Goal: Information Seeking & Learning: Find specific fact

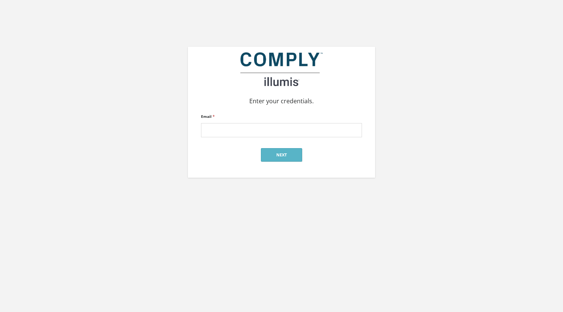
type input "[PERSON_NAME][EMAIL_ADDRESS][PERSON_NAME][DOMAIN_NAME]"
click at [277, 155] on button "Next" at bounding box center [281, 154] width 41 height 13
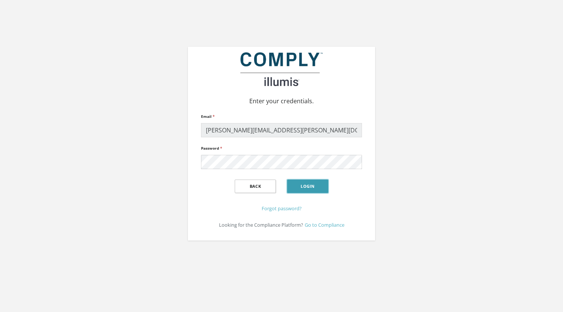
click at [305, 187] on button "Login" at bounding box center [307, 186] width 41 height 13
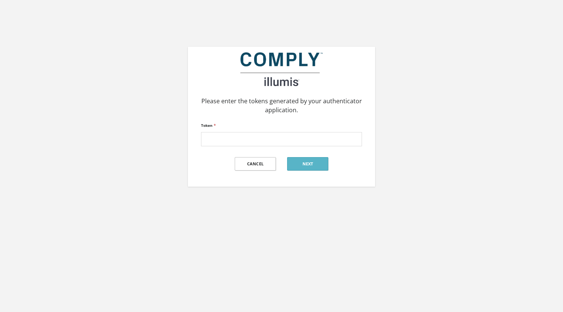
click at [535, 161] on div "Please enter the tokens generated by your authenticator application. Token * Ca…" at bounding box center [281, 93] width 563 height 187
click at [265, 140] on input "Token *" at bounding box center [281, 139] width 161 height 14
type input "9"
type input "492656"
click at [299, 164] on button "Next" at bounding box center [307, 163] width 41 height 13
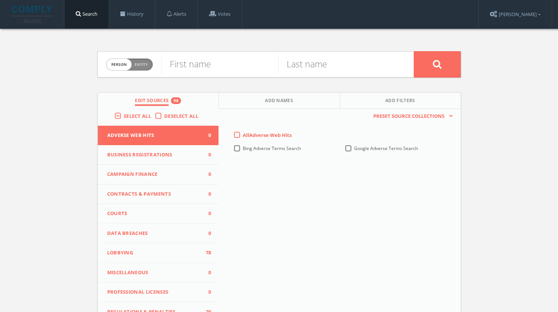
click at [513, 252] on div "Person Entity person First name Last name Edit Sources 98 Add Names Add Filters…" at bounding box center [279, 221] width 558 height 384
click at [234, 66] on input "text" at bounding box center [219, 64] width 117 height 19
click at [164, 116] on label "Deselect All" at bounding box center [183, 116] width 38 height 7
click at [0, 0] on input "Deselect All" at bounding box center [0, 0] width 0 height 0
click at [124, 114] on label "Select All" at bounding box center [139, 116] width 31 height 7
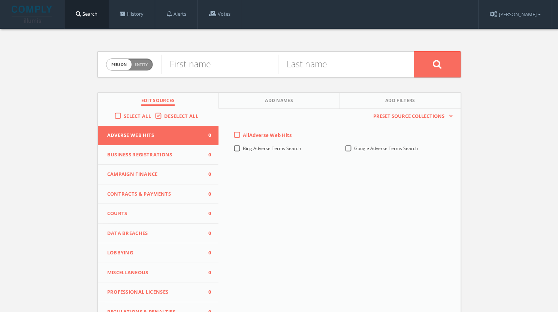
click at [0, 0] on input "Select All" at bounding box center [0, 0] width 0 height 0
click at [216, 68] on input "text" at bounding box center [219, 64] width 117 height 19
type input "Allison"
click at [290, 67] on input "text" at bounding box center [336, 64] width 117 height 19
type input "Carthy-Ramsey"
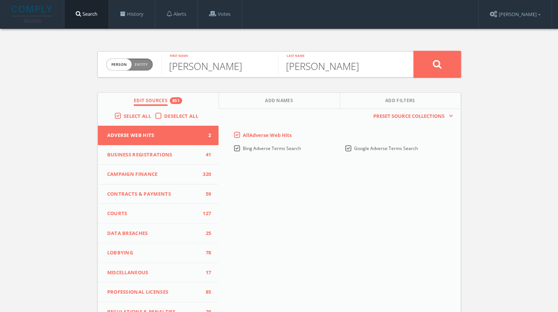
click at [445, 69] on button at bounding box center [437, 64] width 47 height 26
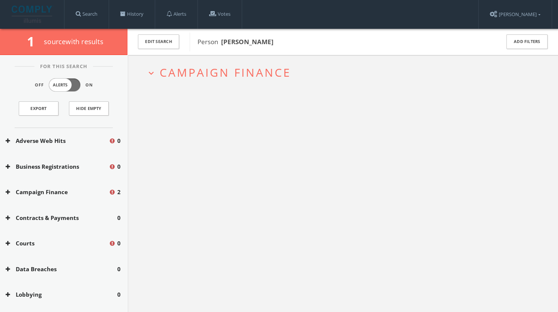
click at [243, 69] on span "Campaign Finance" at bounding box center [226, 72] width 132 height 15
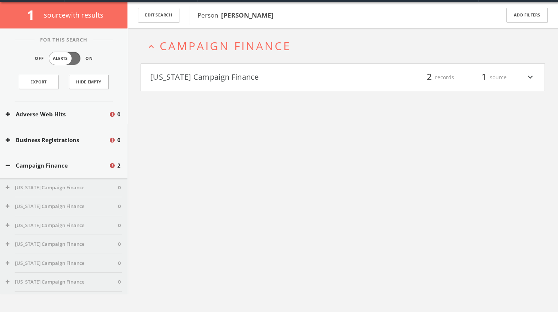
scroll to position [28, 0]
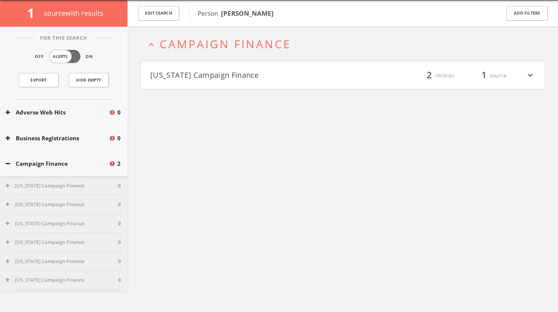
click at [247, 75] on button "Virginia Campaign Finance" at bounding box center [246, 75] width 193 height 13
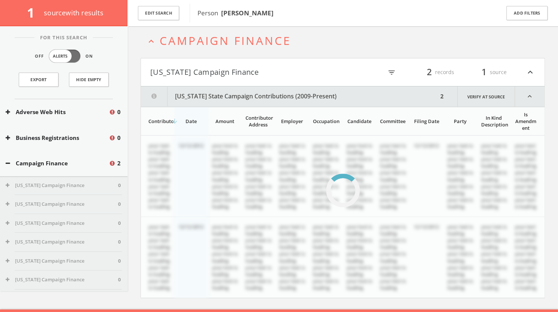
scroll to position [43, 0]
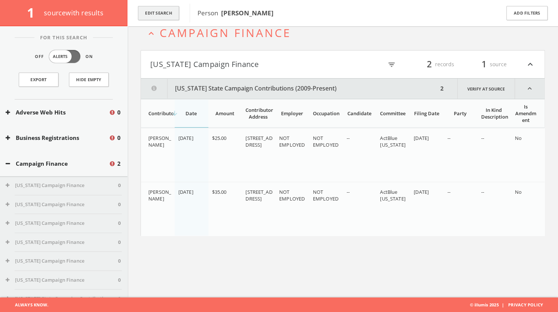
click at [167, 12] on button "Edit Search" at bounding box center [158, 13] width 41 height 15
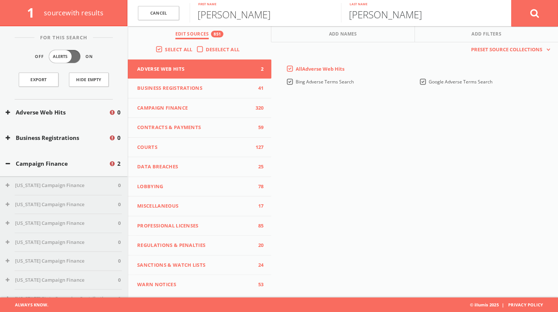
click at [378, 15] on input "Carthy-Ramsey" at bounding box center [416, 12] width 151 height 19
type input "C Ramsey"
click at [538, 16] on icon at bounding box center [534, 13] width 9 height 9
